Goal: Information Seeking & Learning: Learn about a topic

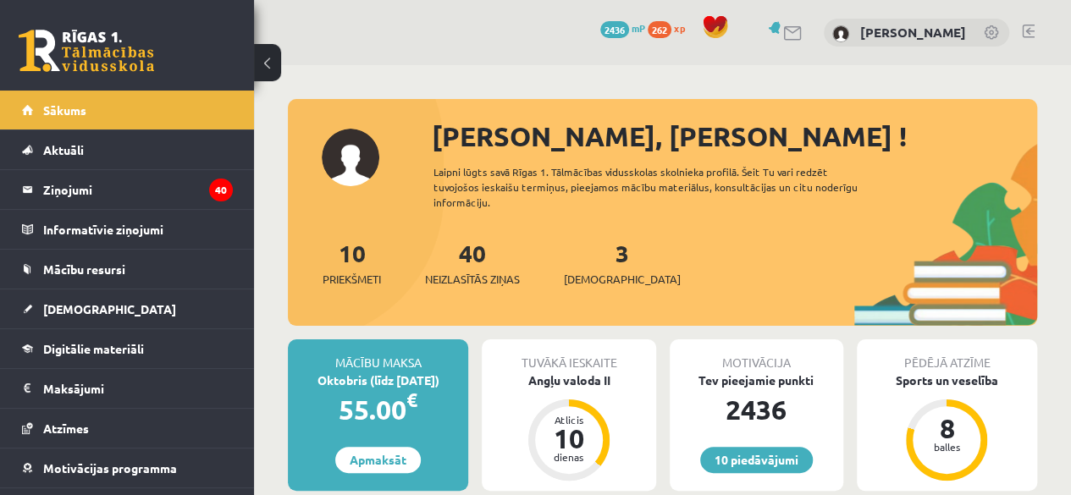
drag, startPoint x: 601, startPoint y: 14, endPoint x: 576, endPoint y: 253, distance: 240.1
click at [576, 253] on div "3 Ieskaites" at bounding box center [622, 261] width 117 height 52
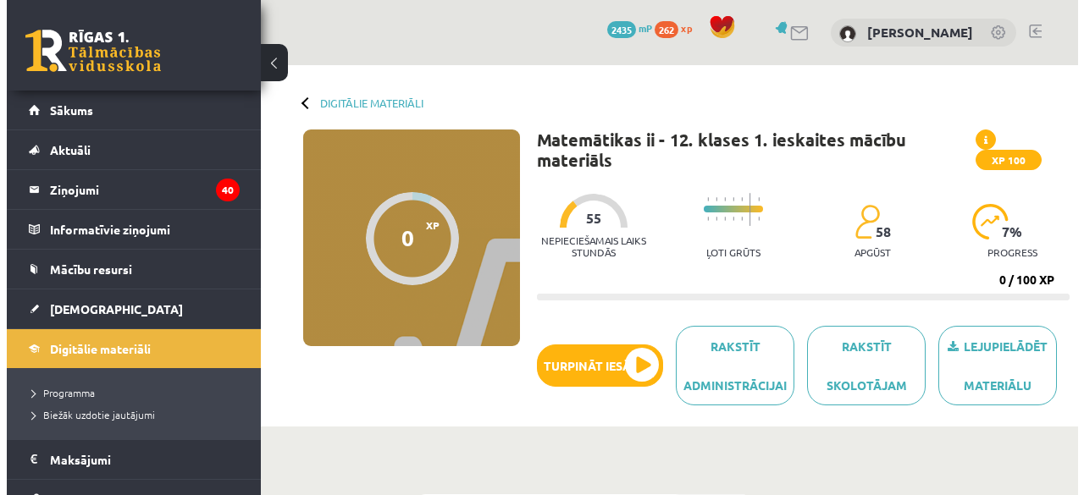
scroll to position [457, 0]
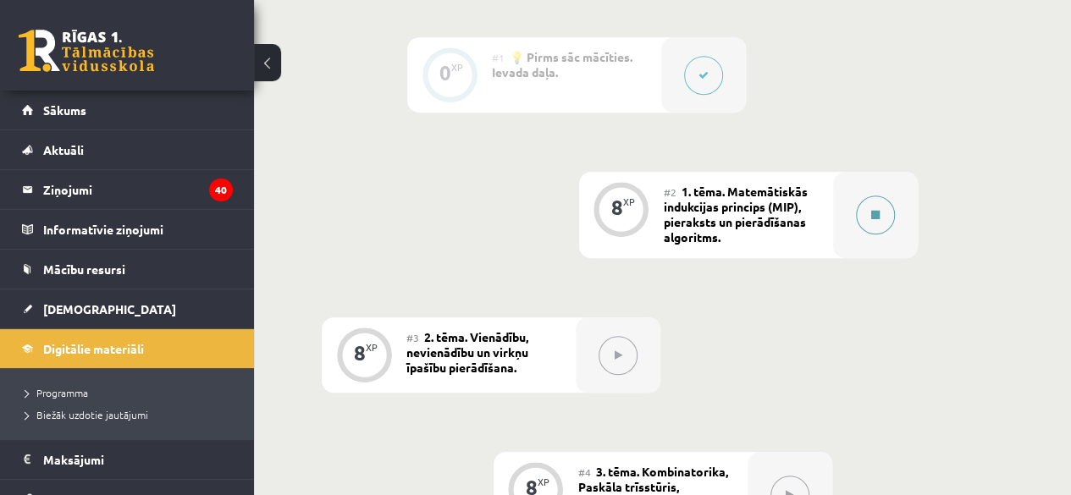
click at [855, 195] on div at bounding box center [875, 215] width 85 height 86
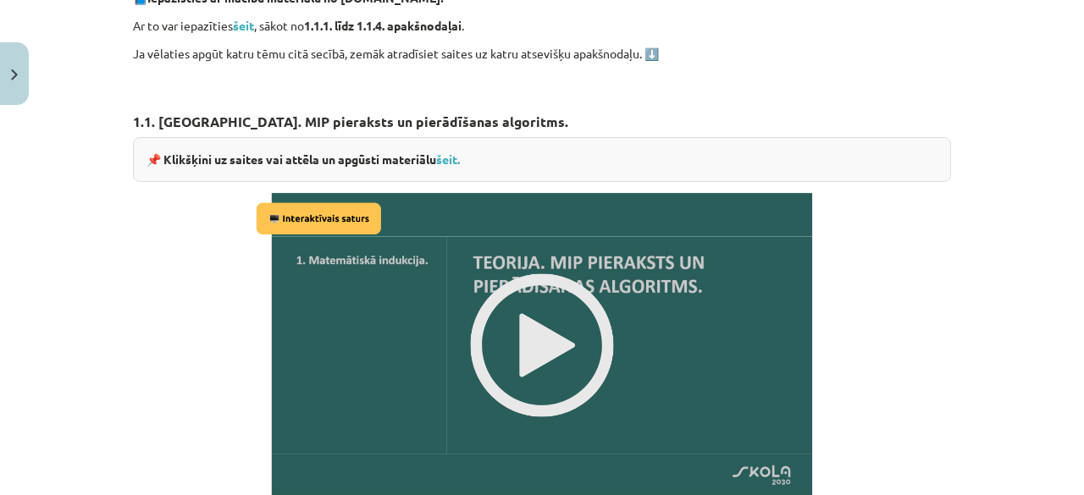
scroll to position [972, 0]
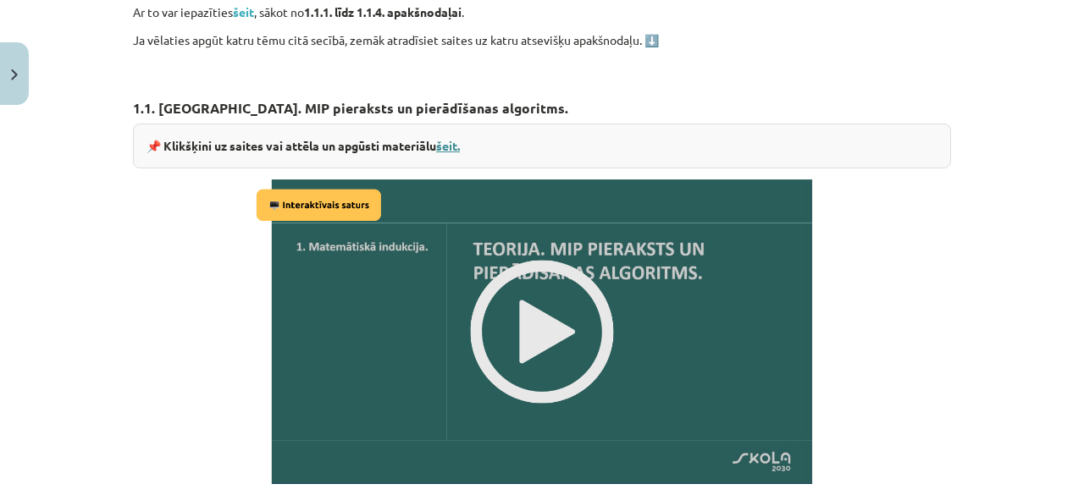
click at [438, 146] on link "šeit." at bounding box center [448, 145] width 24 height 15
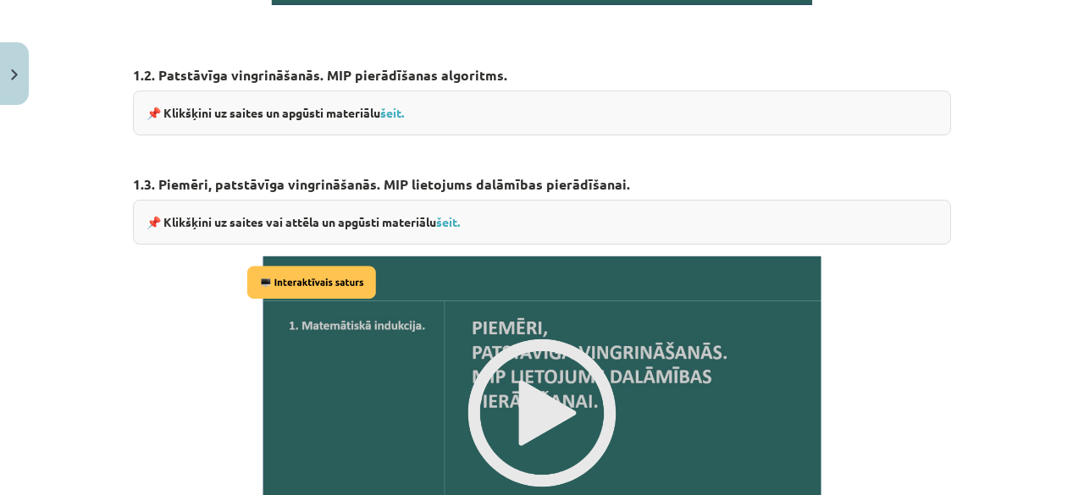
scroll to position [1453, 0]
